Goal: Information Seeking & Learning: Learn about a topic

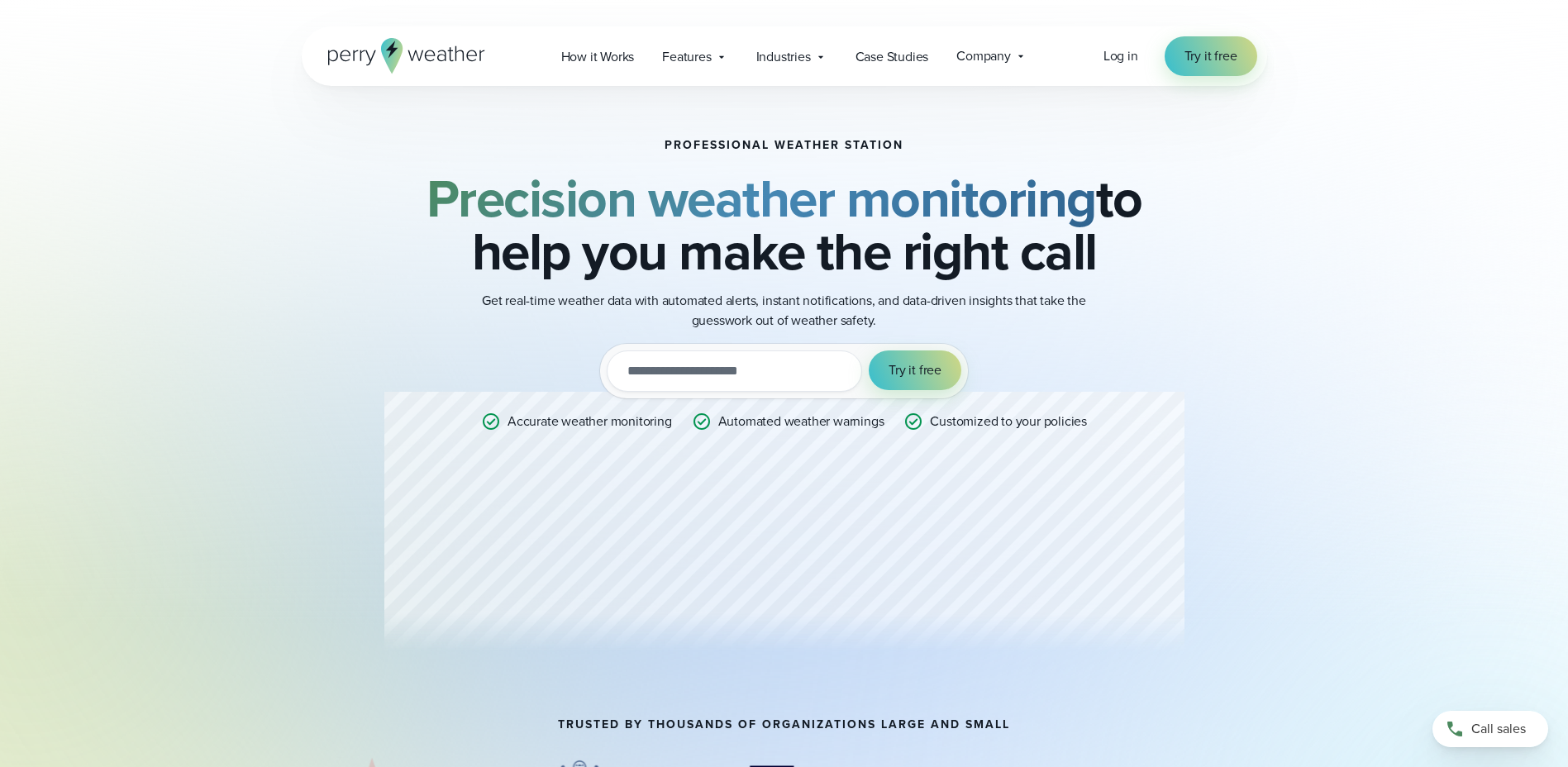
click at [355, 493] on div "Professional Weather Station Precision weather monitoring to help you make the …" at bounding box center [784, 402] width 965 height 633
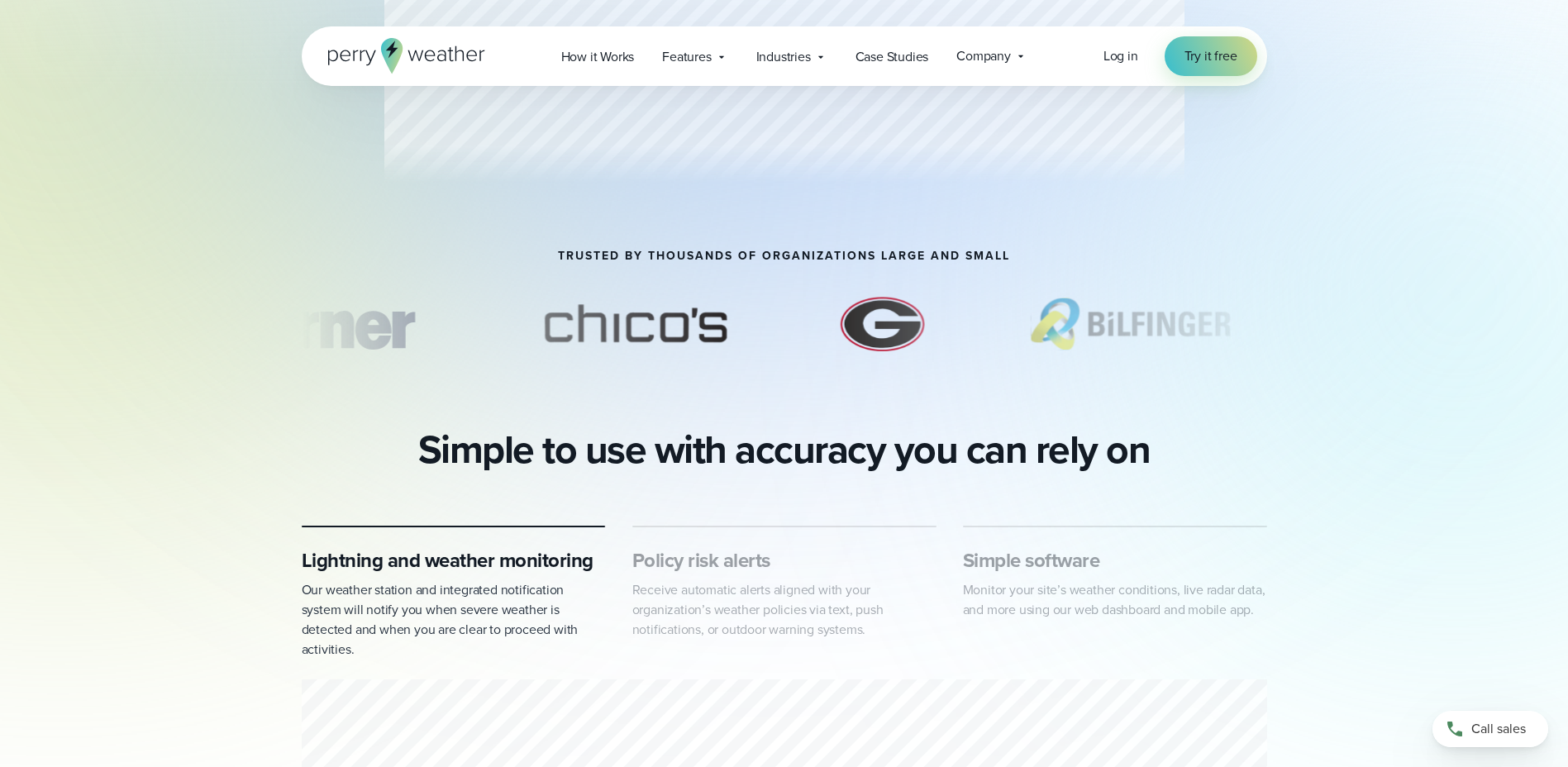
scroll to position [496, 0]
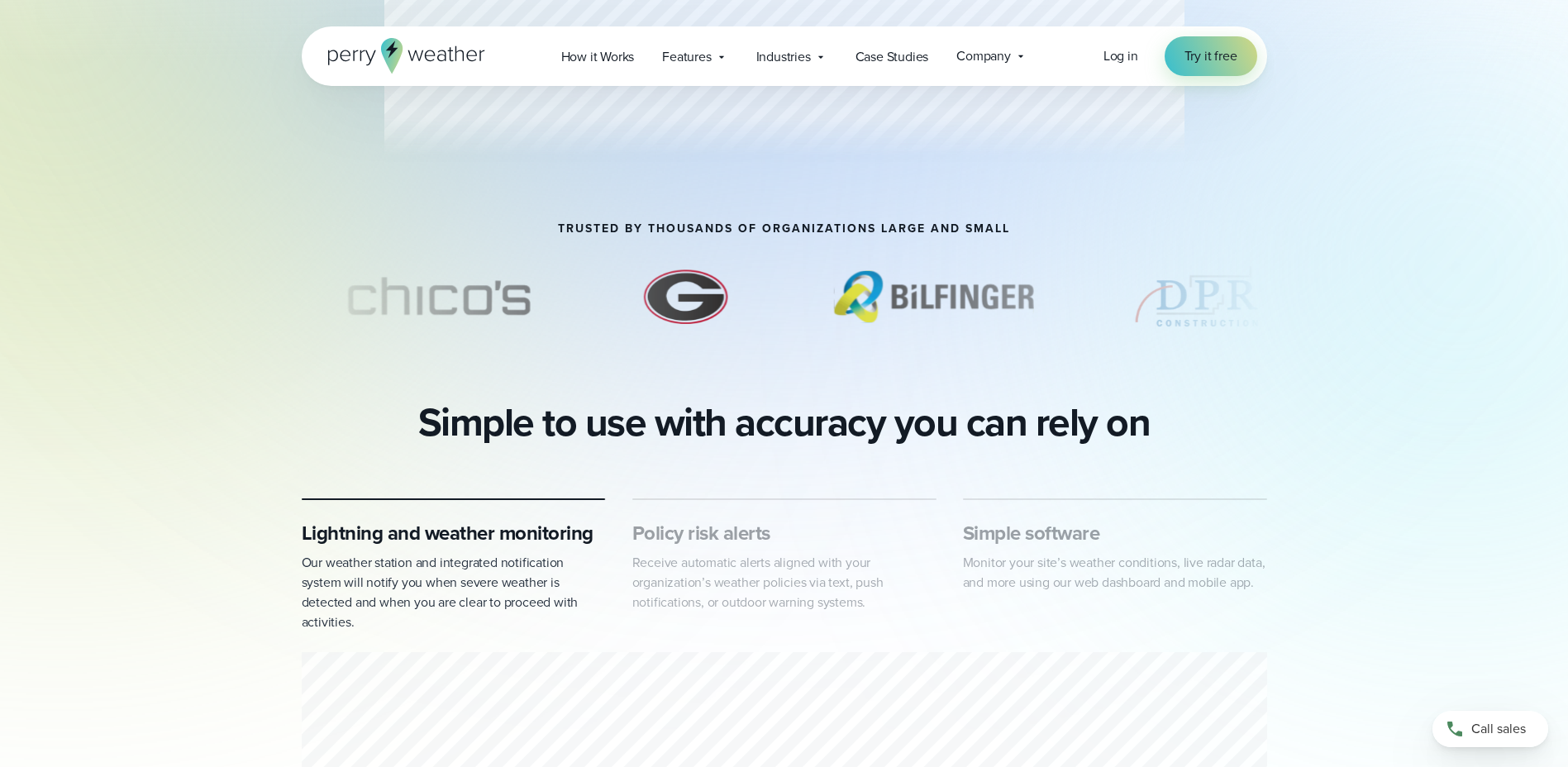
click at [469, 540] on h3 "Lightning and weather monitoring" at bounding box center [454, 533] width 304 height 27
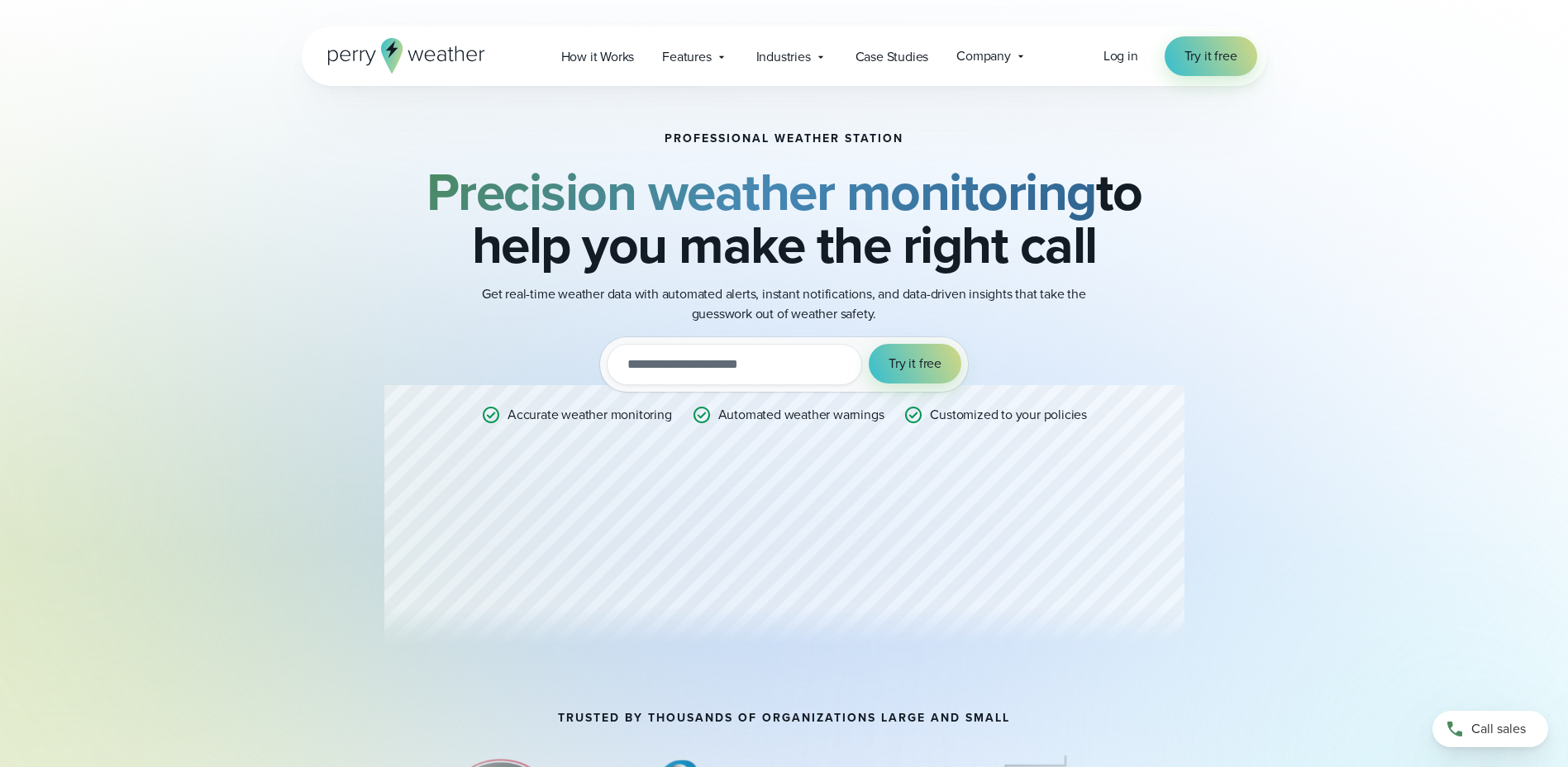
scroll to position [0, 0]
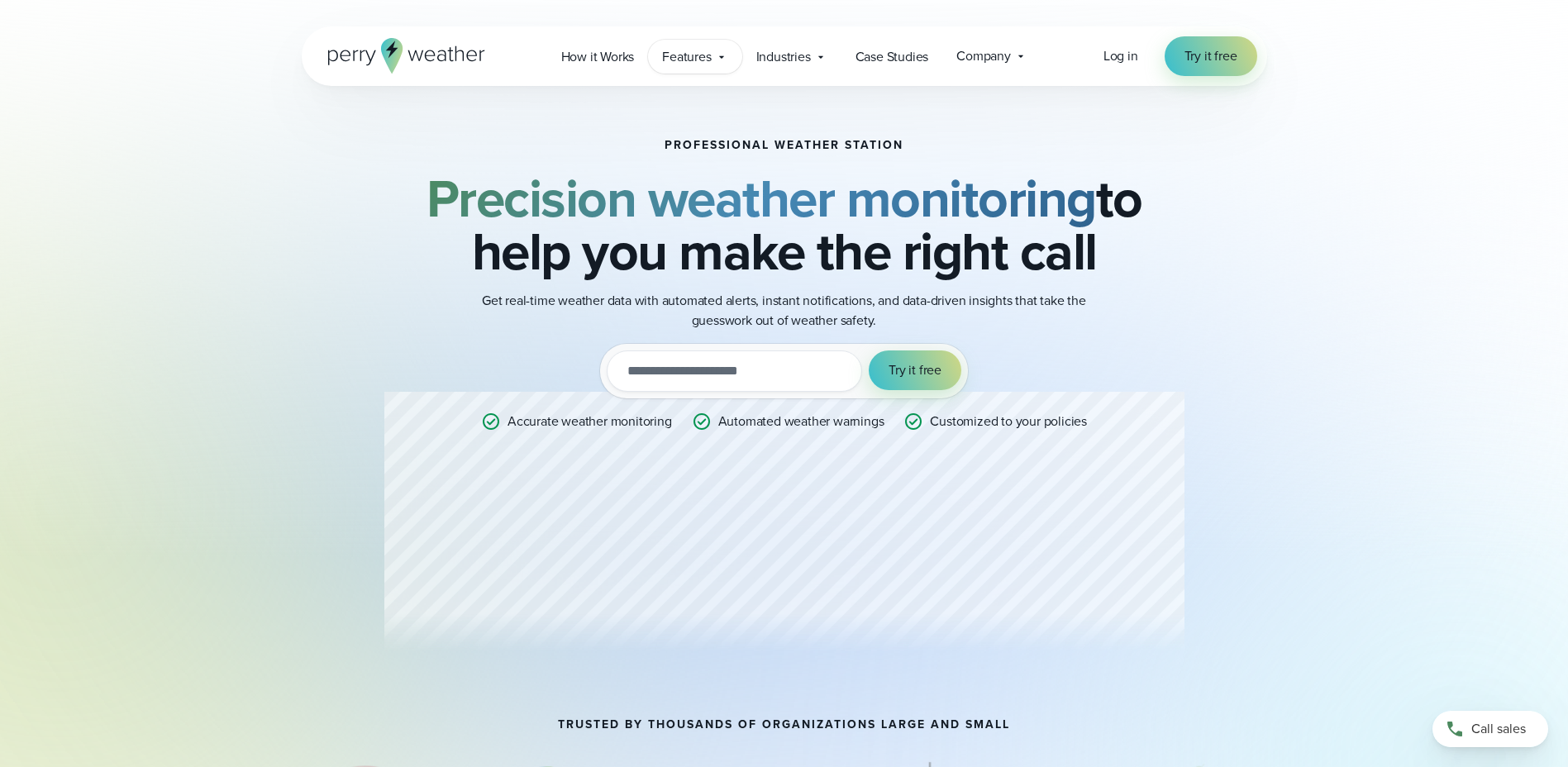
click at [722, 54] on icon at bounding box center [721, 57] width 13 height 13
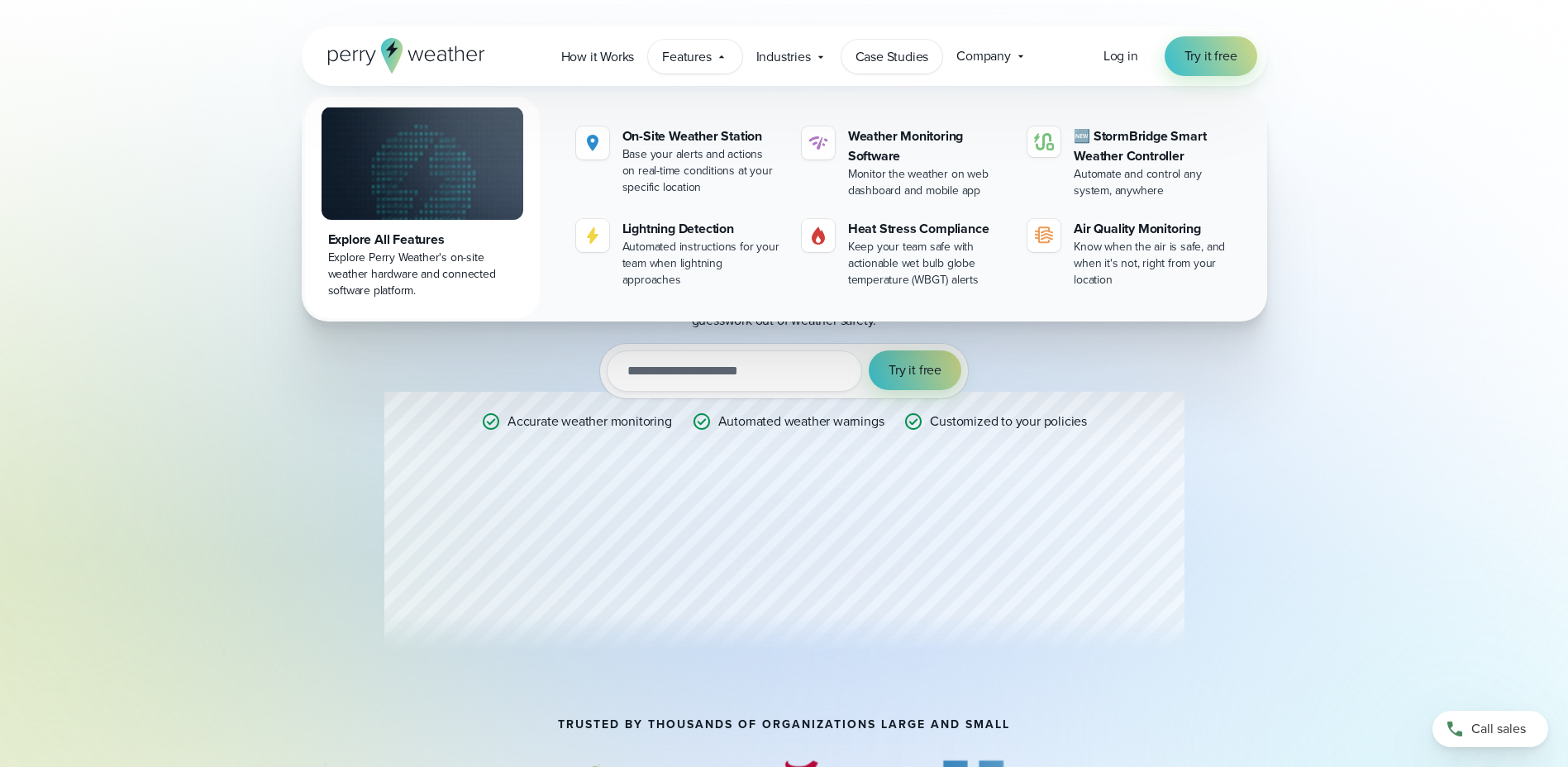
click at [884, 57] on span "Case Studies" at bounding box center [892, 57] width 74 height 20
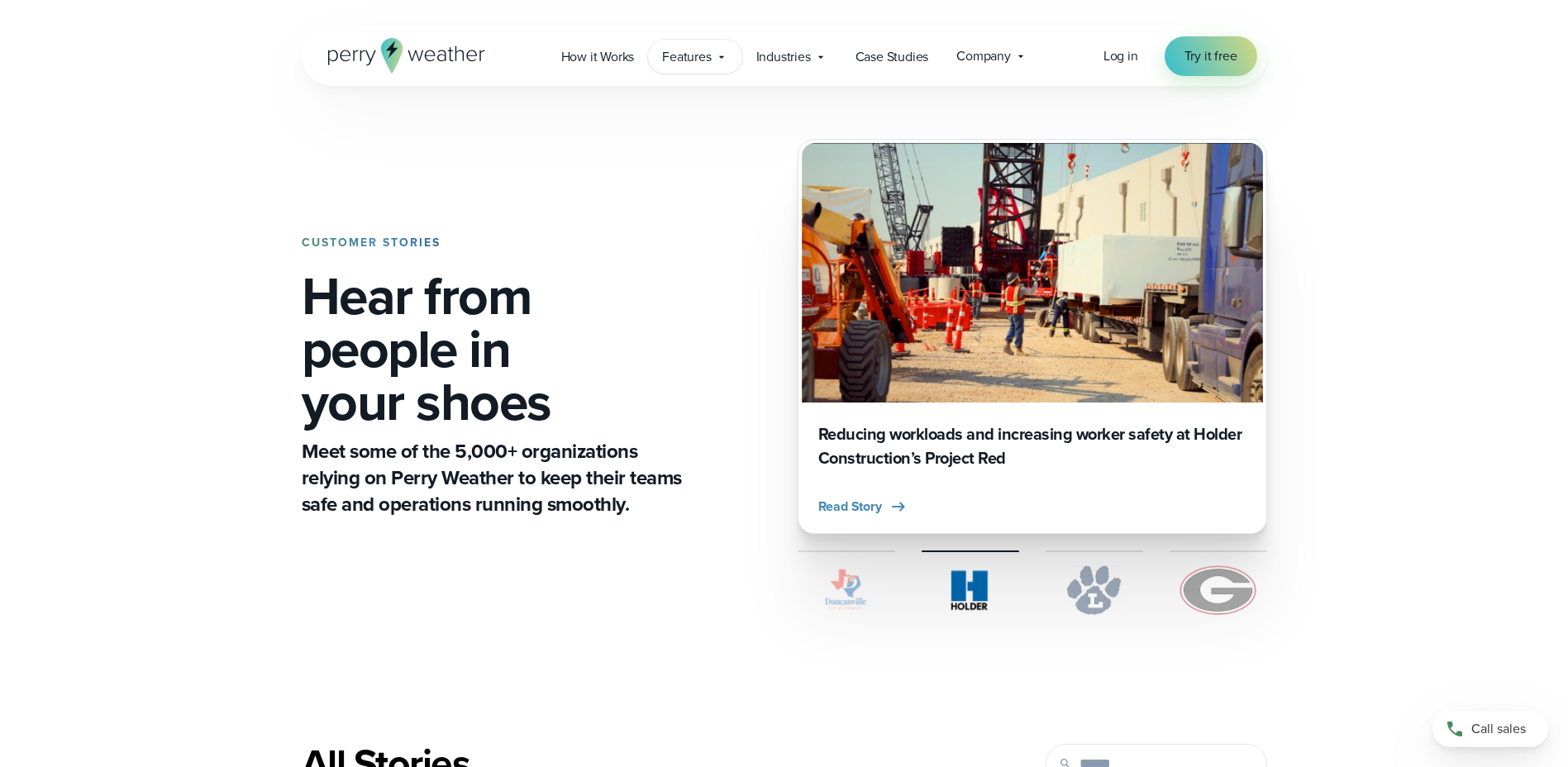
click at [711, 57] on span "Features" at bounding box center [686, 57] width 49 height 20
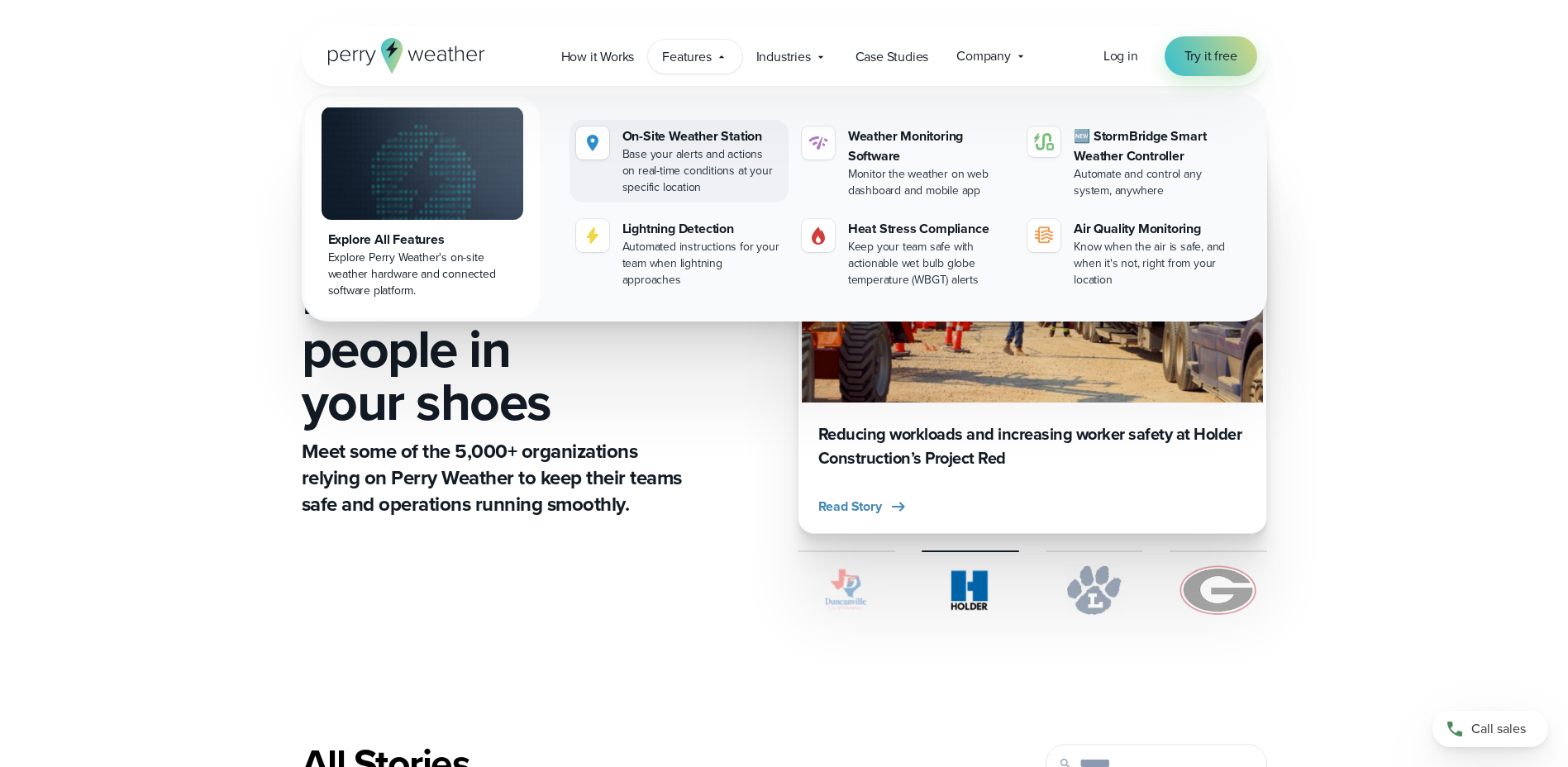
click at [689, 155] on div "Base your alerts and actions on real-time conditions at your specific location" at bounding box center [702, 171] width 160 height 50
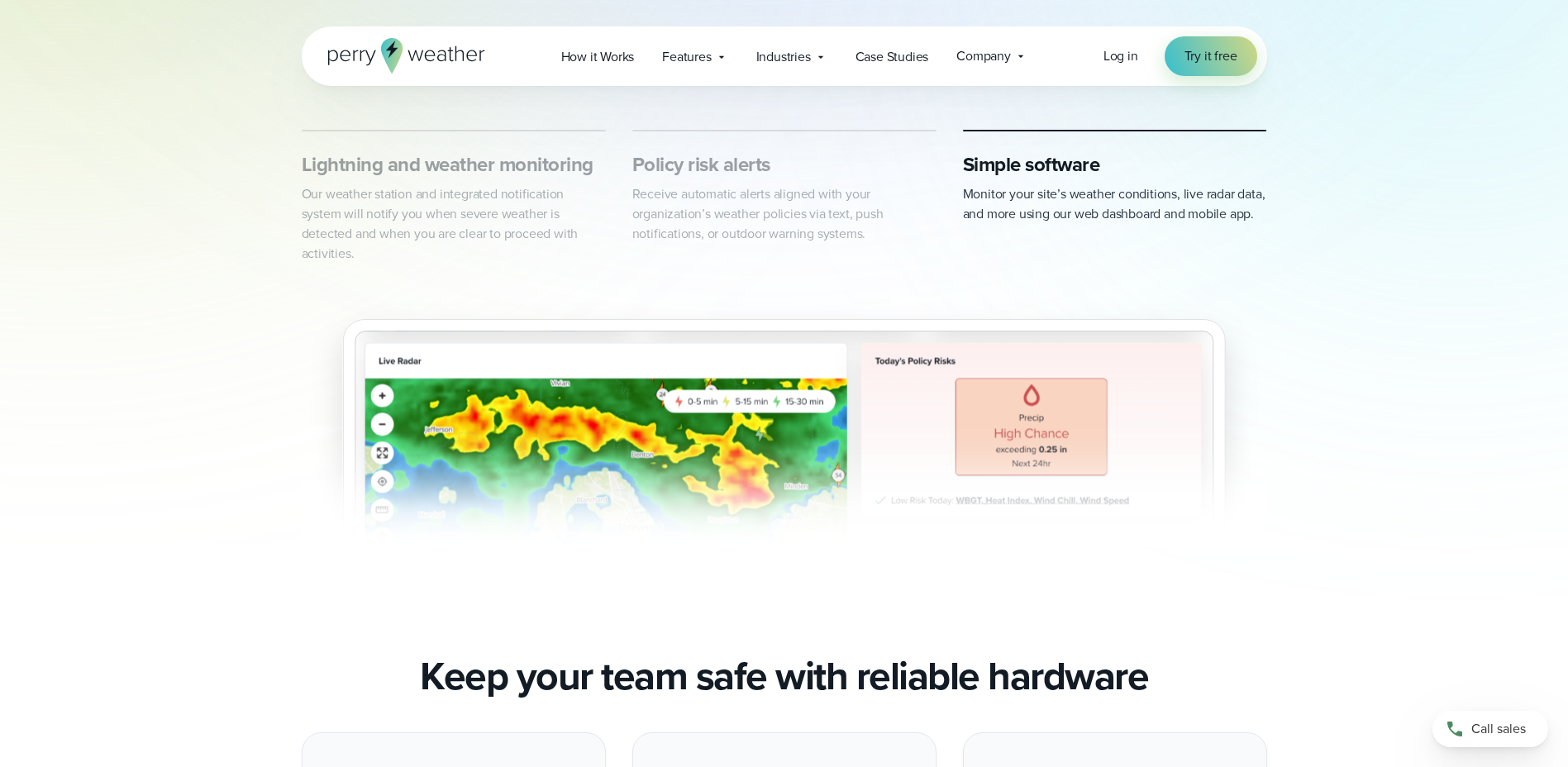
scroll to position [854, 0]
